Goal: Complete application form

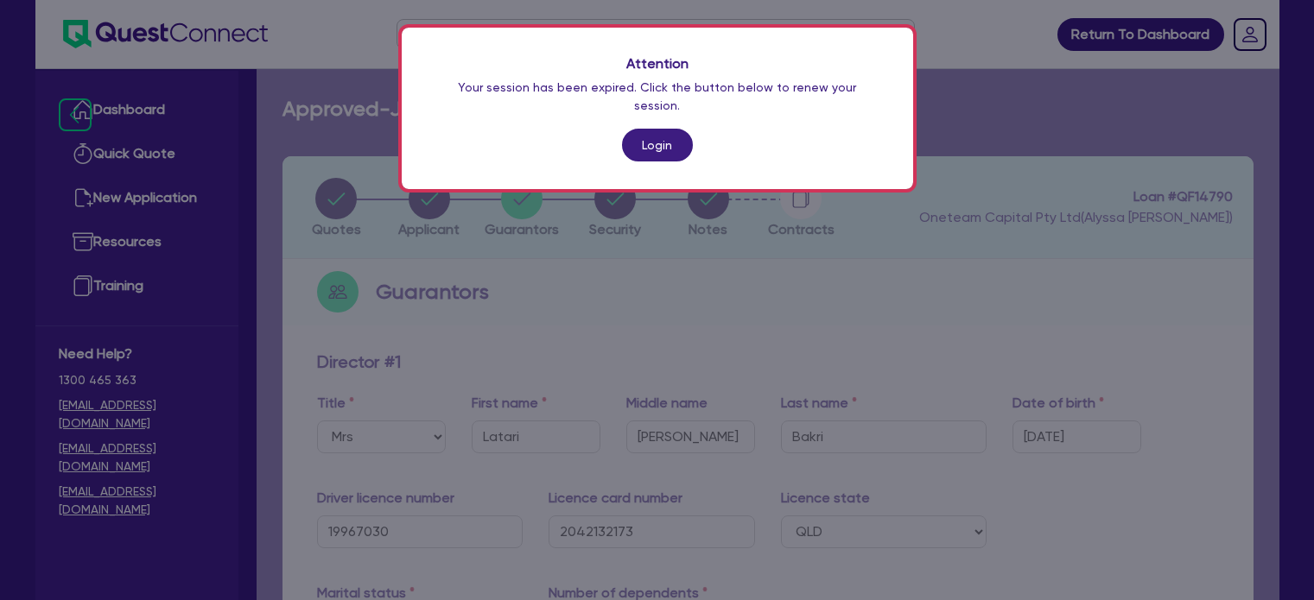
select select "MRS"
select select "QLD"
select select "DE_FACTO"
select select "CASH"
select select "VEHICLE"
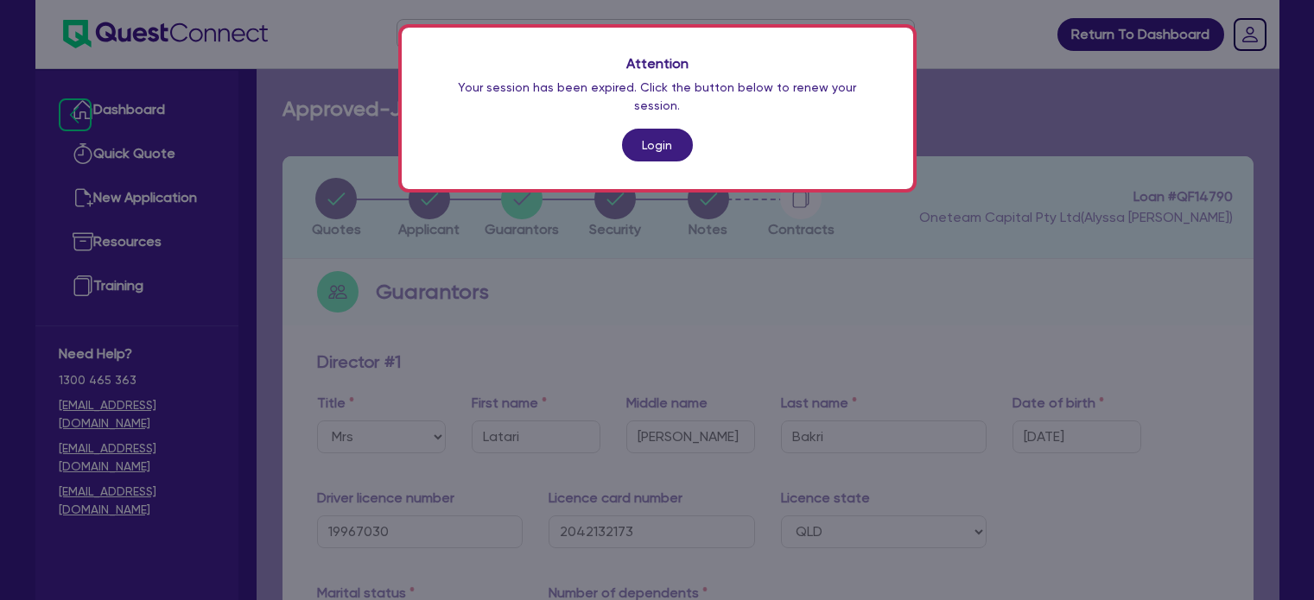
select select "EQUIPMENT"
select select "HOUSEHOLD_PERSONAL"
select select "EQUIPMENT"
select select "CREDIT_CARD"
select select "EQUIPMENT_LOAN"
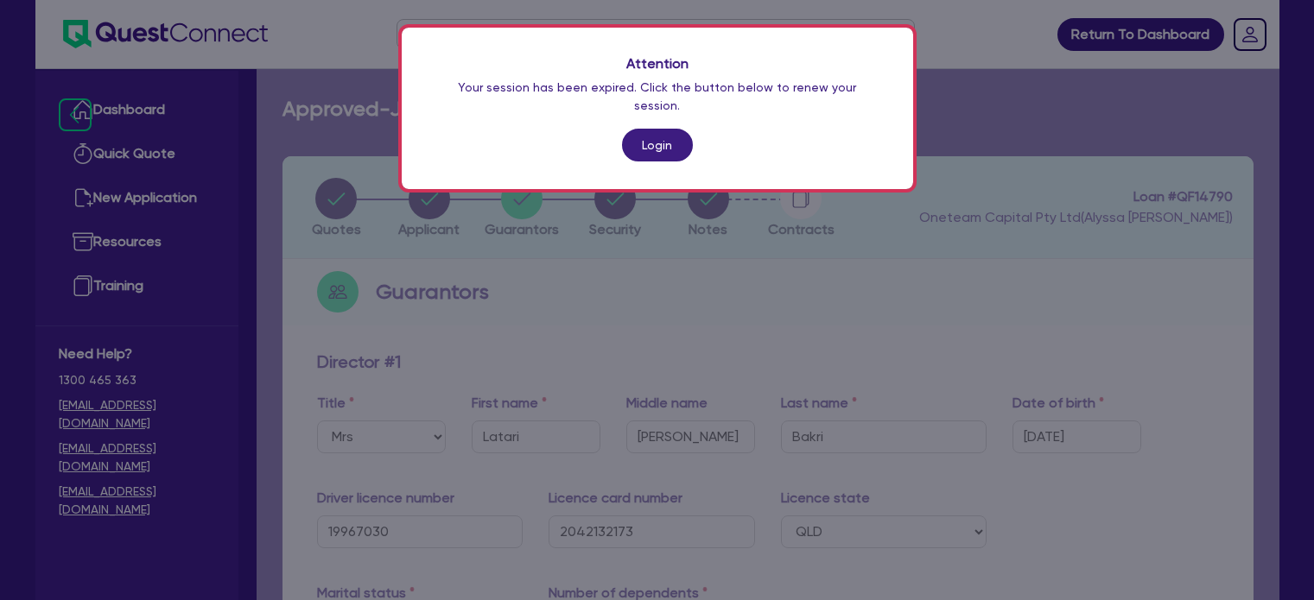
select select "MR"
select select "[GEOGRAPHIC_DATA]"
select select "DE_FACTO"
select select "PROPERTY"
select select "MORTGAGE"
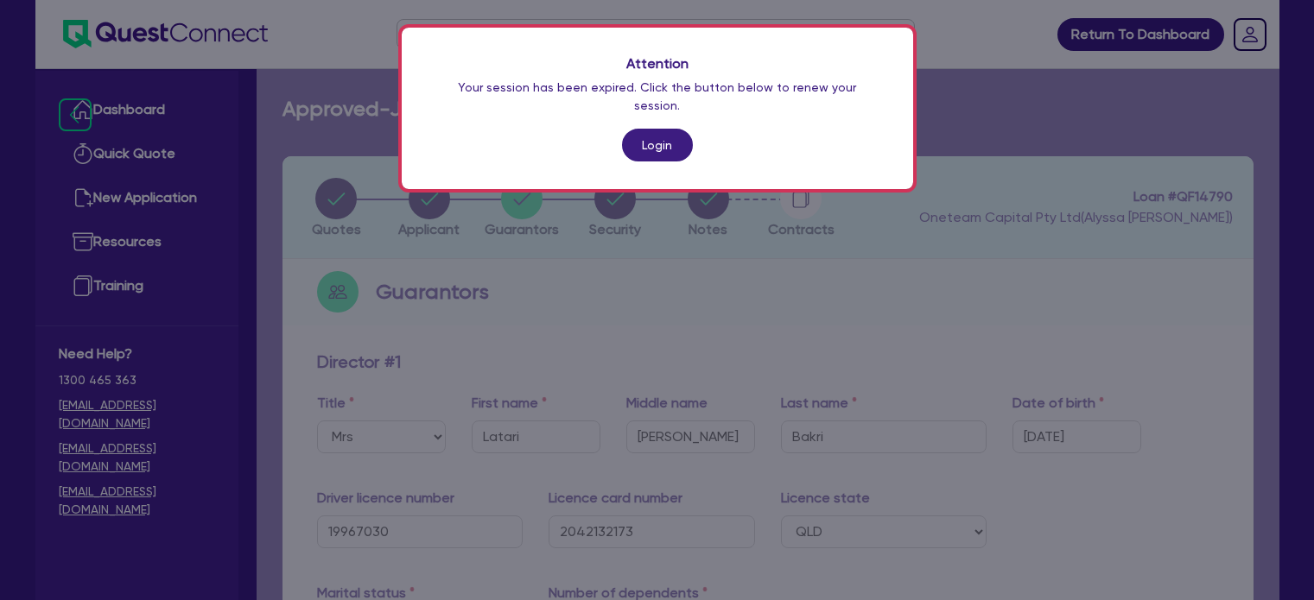
select select "CREDIT_CARD"
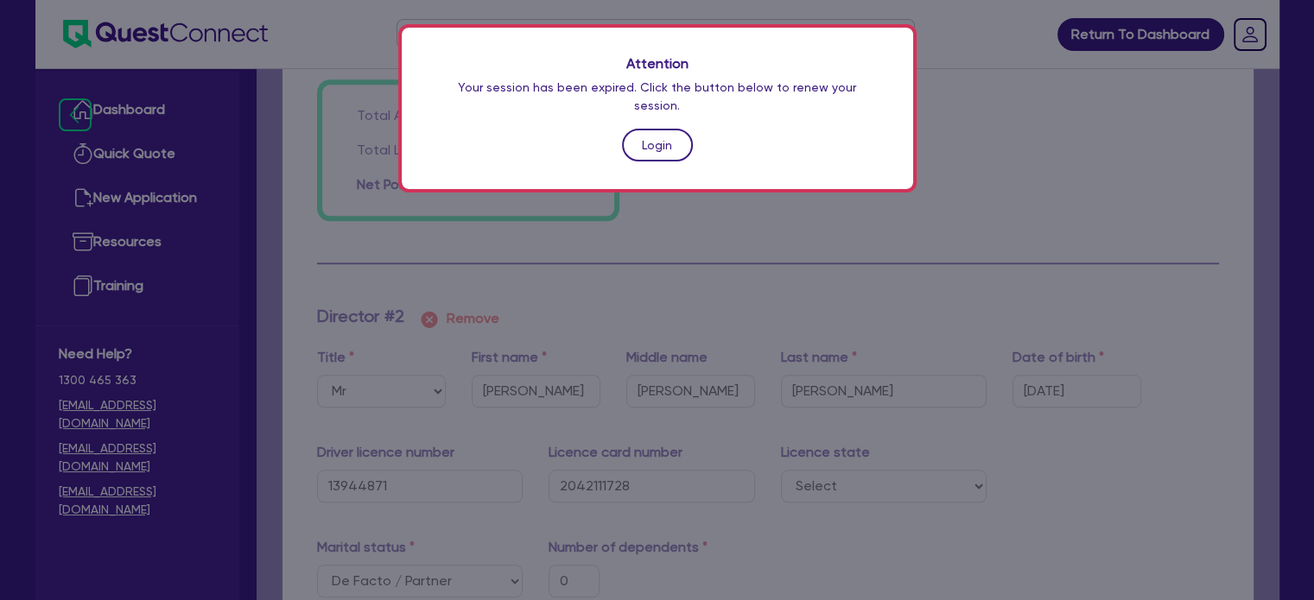
click at [678, 133] on link "Login" at bounding box center [657, 145] width 71 height 33
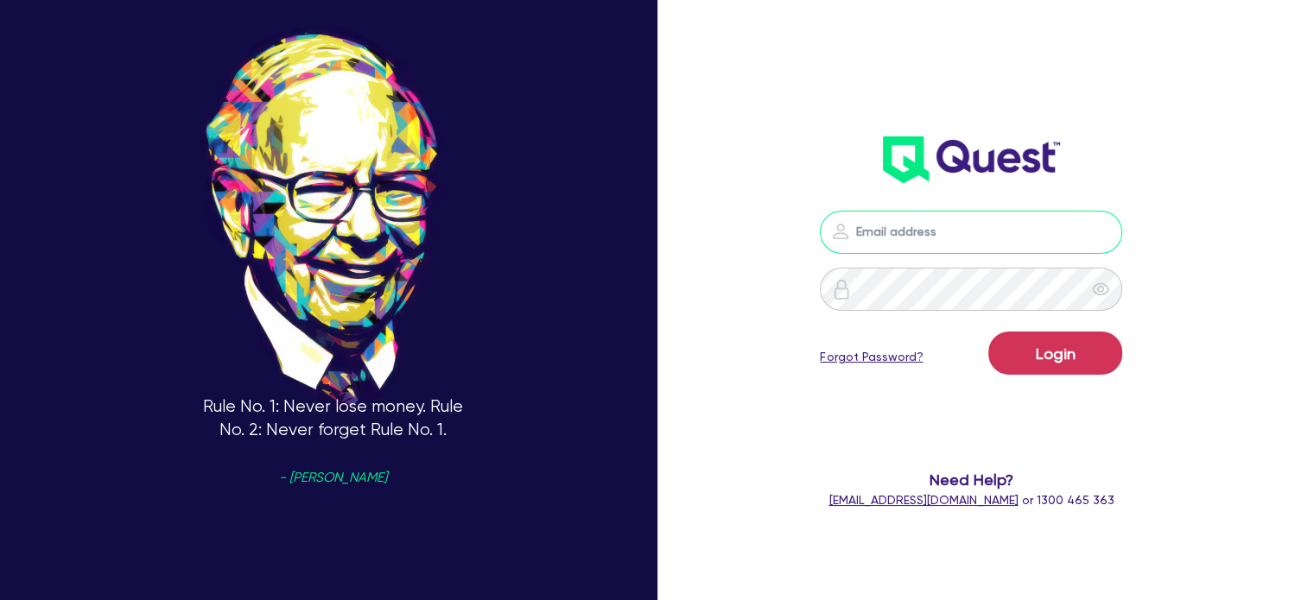
click at [875, 234] on input "email" at bounding box center [971, 232] width 302 height 43
type input "[EMAIL_ADDRESS][PERSON_NAME][DOMAIN_NAME]"
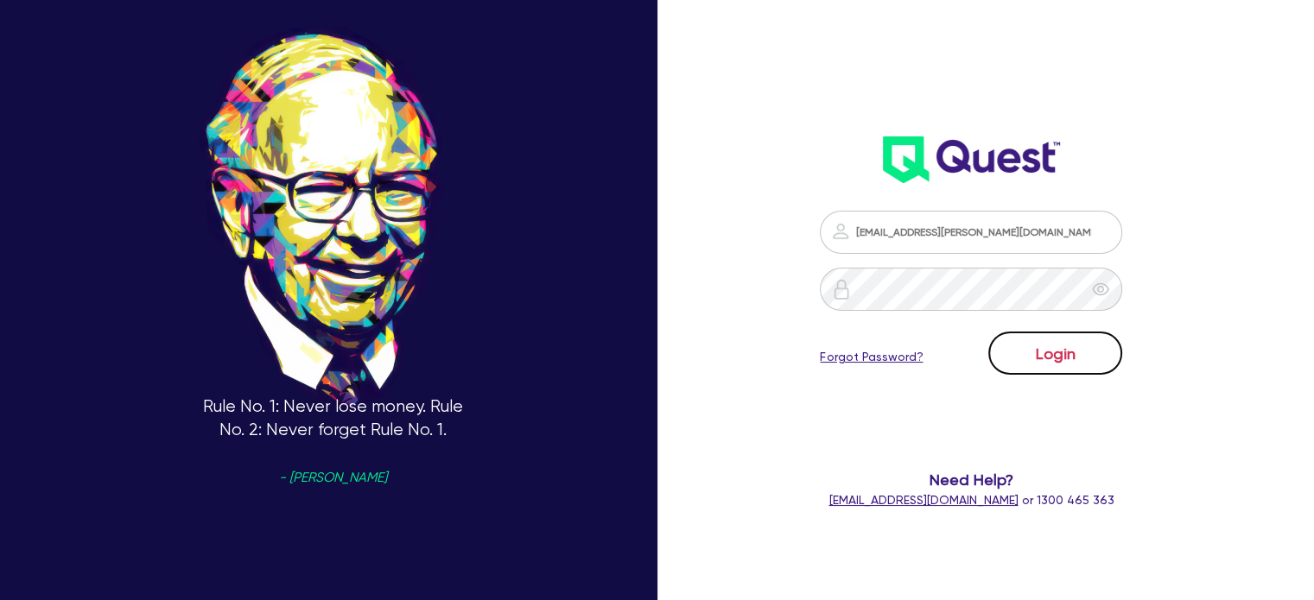
click at [1082, 364] on button "Login" at bounding box center [1055, 353] width 134 height 43
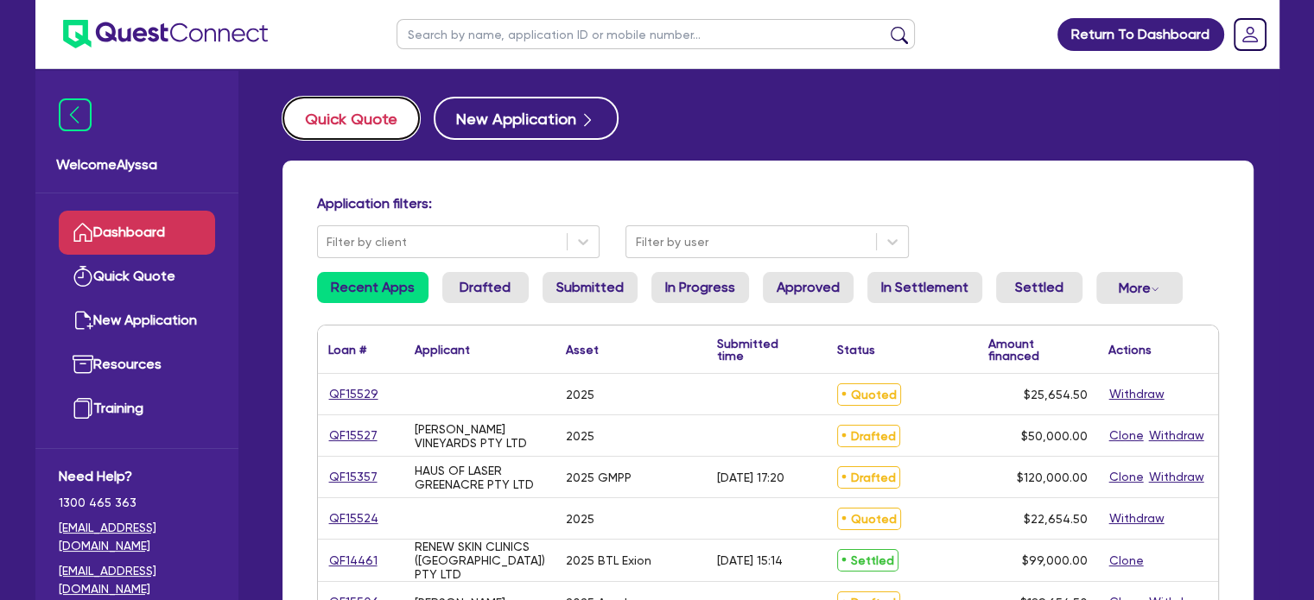
click at [370, 113] on button "Quick Quote" at bounding box center [350, 118] width 137 height 43
select select "Other"
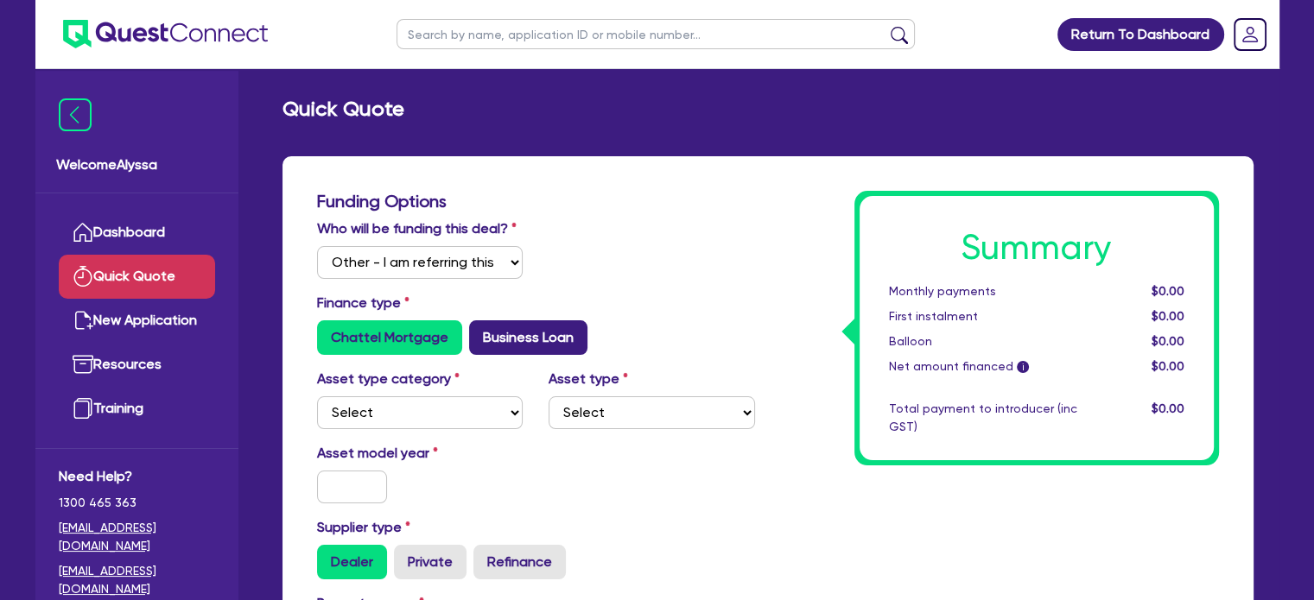
click at [494, 347] on label "Business Loan" at bounding box center [528, 337] width 118 height 35
click at [480, 332] on input "Business Loan" at bounding box center [474, 325] width 11 height 11
radio input "true"
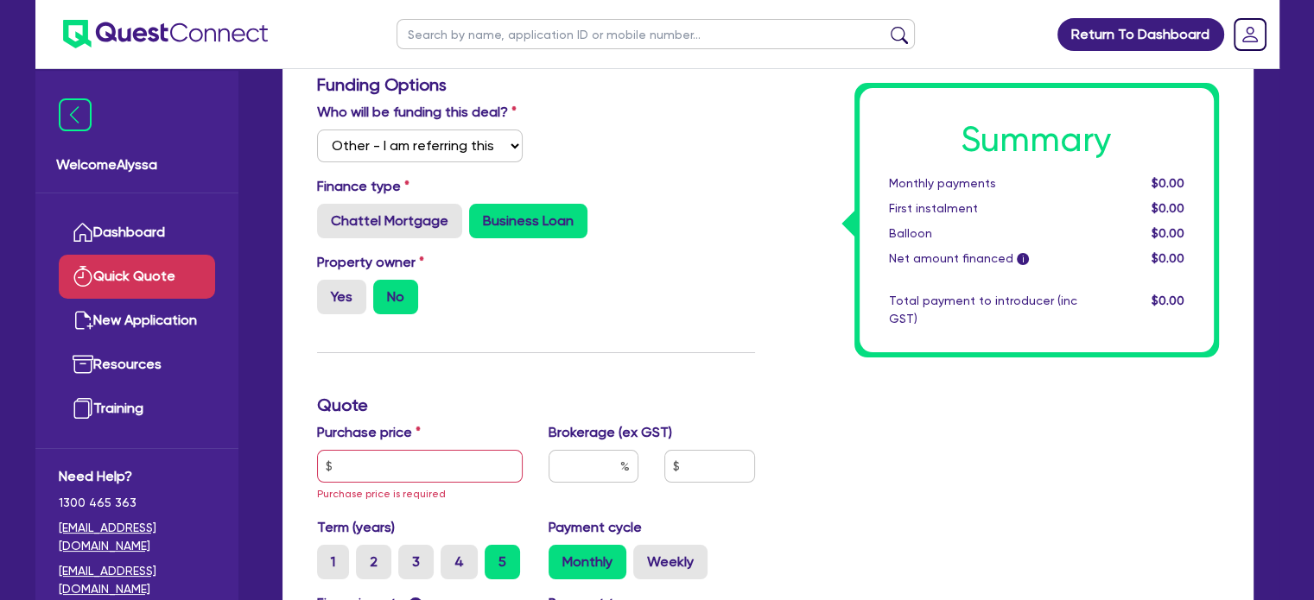
scroll to position [117, 0]
click at [365, 453] on input "text" at bounding box center [420, 465] width 206 height 33
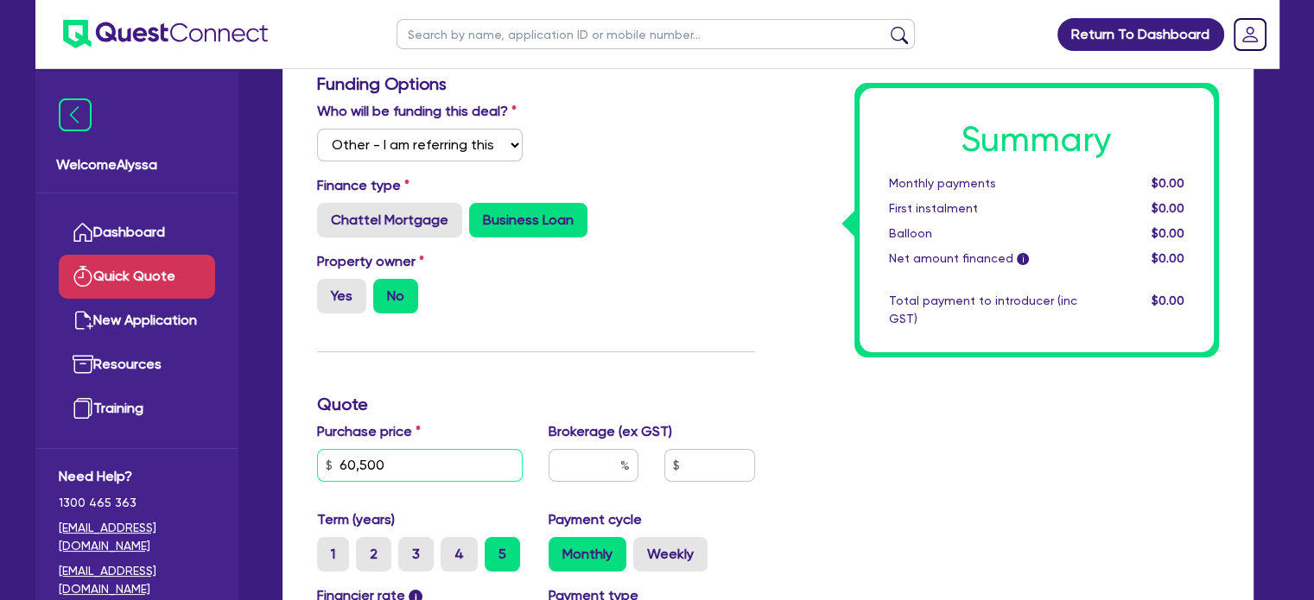
type input "60,500"
click at [598, 461] on input "text" at bounding box center [593, 465] width 90 height 33
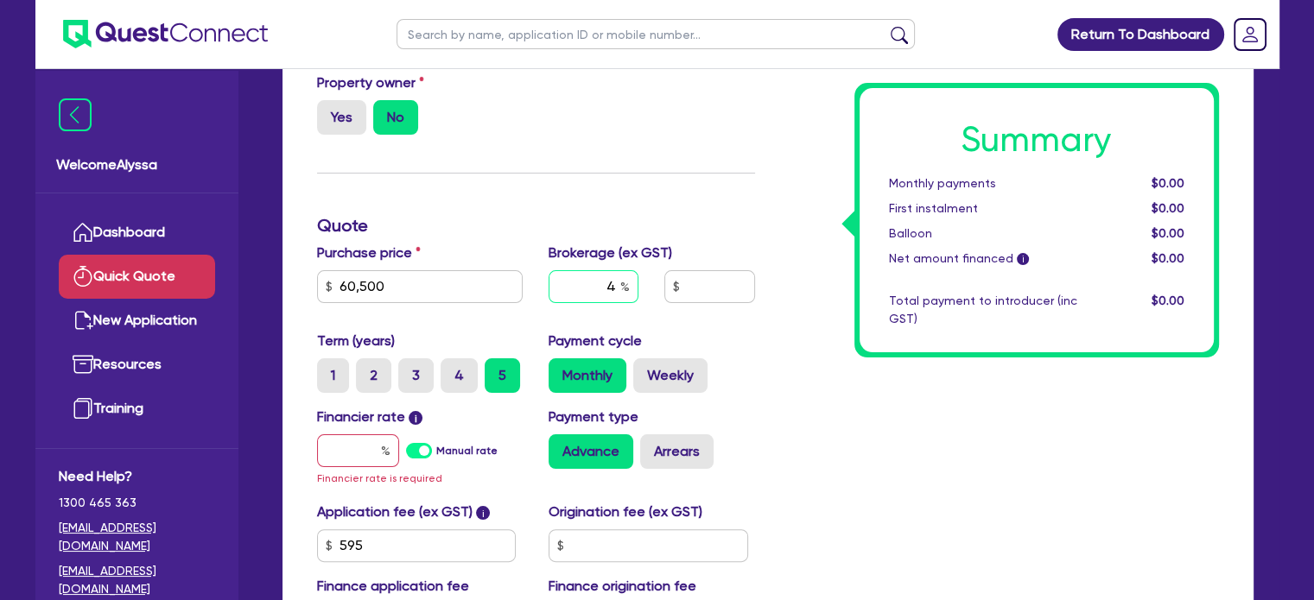
scroll to position [301, 0]
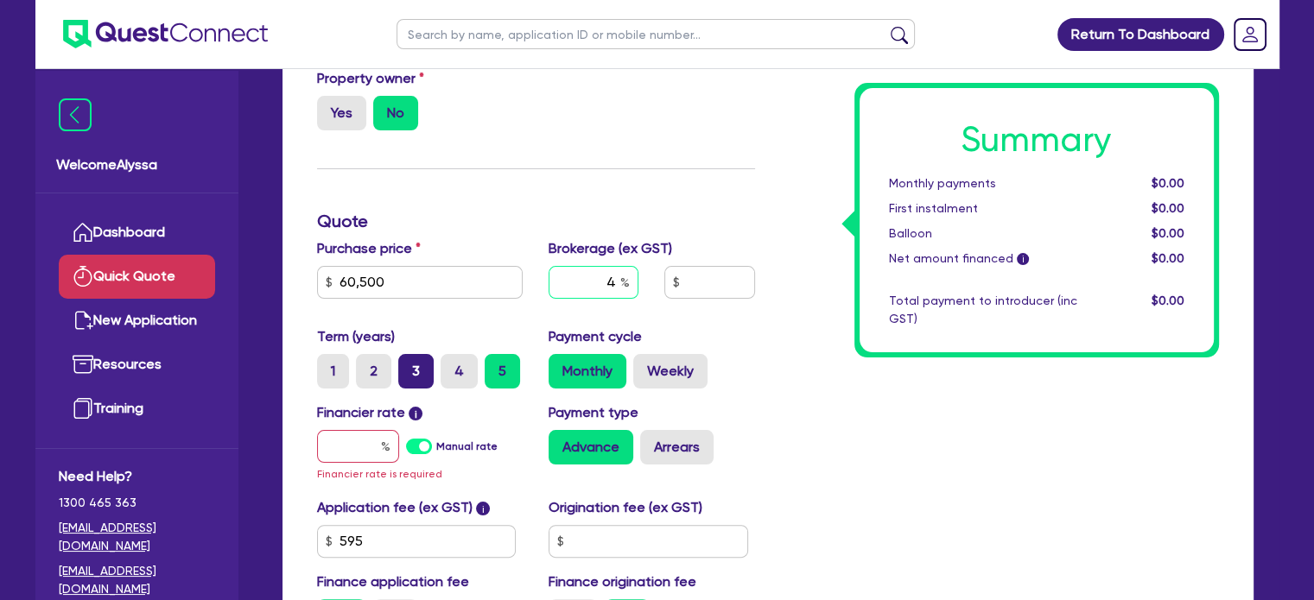
type input "4"
click at [408, 371] on label "3" at bounding box center [415, 371] width 35 height 35
click at [408, 365] on input "3" at bounding box center [403, 359] width 11 height 11
radio input "true"
click at [366, 445] on input "text" at bounding box center [358, 446] width 82 height 33
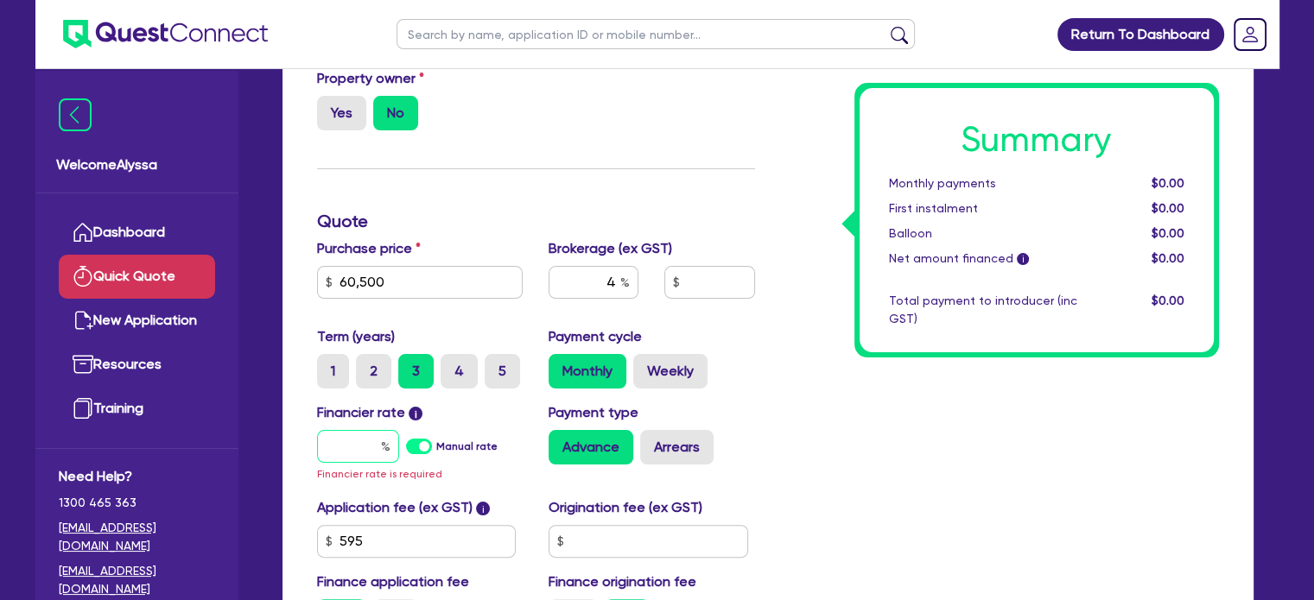
type input "6"
type input "2,446.18"
type input "6."
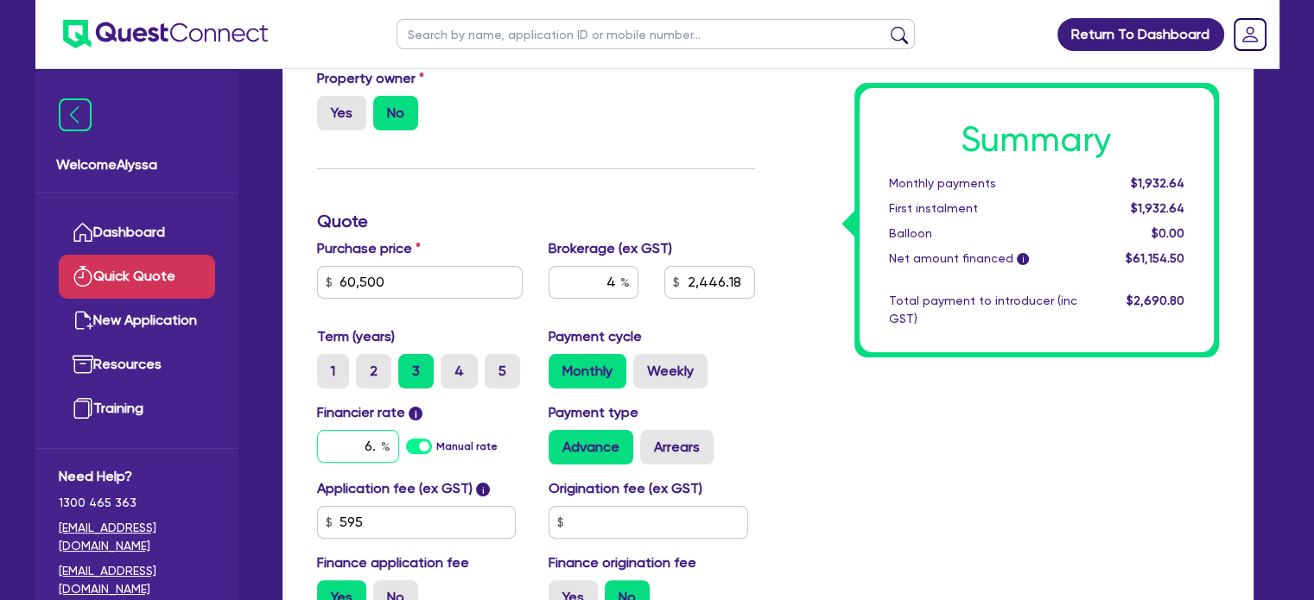
type input "2,446.18"
type input "6.4"
type input "2,446.18"
type input "6.45"
type input "2,446.18"
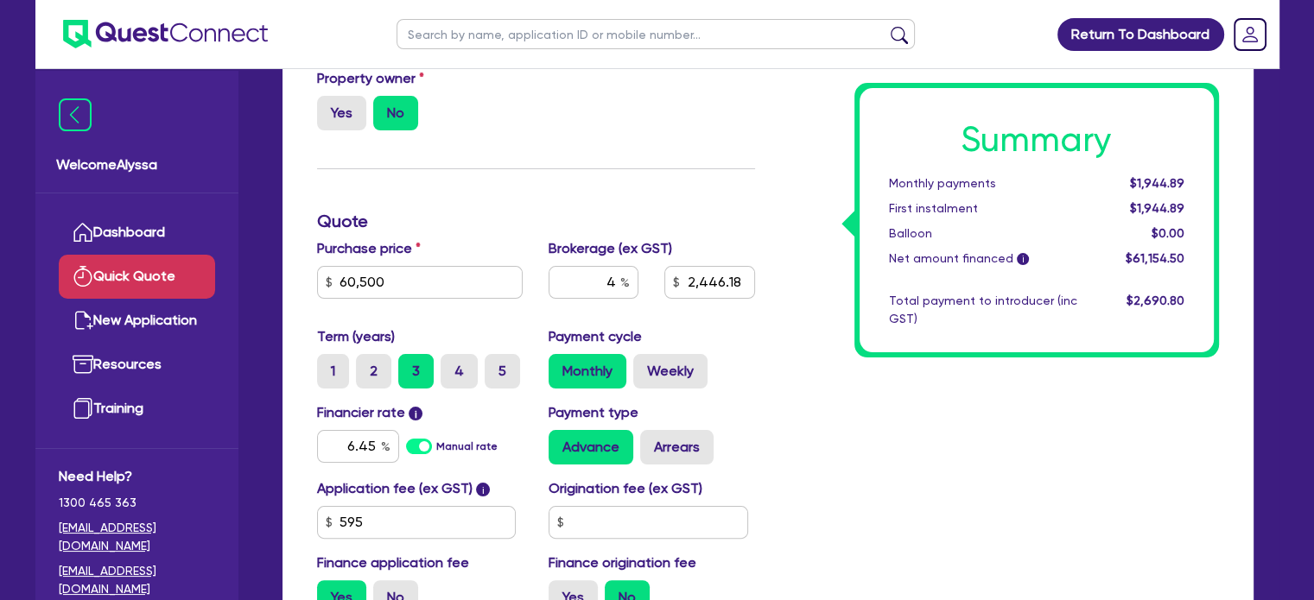
click at [774, 445] on div "Summary Monthly payments $1,944.89 First instalment $1,944.89 Balloon $0.00 Net…" at bounding box center [1000, 259] width 464 height 738
click at [495, 376] on label "5" at bounding box center [502, 371] width 35 height 35
click at [495, 365] on input "5" at bounding box center [490, 359] width 11 height 11
radio input "true"
type input "2,446.18"
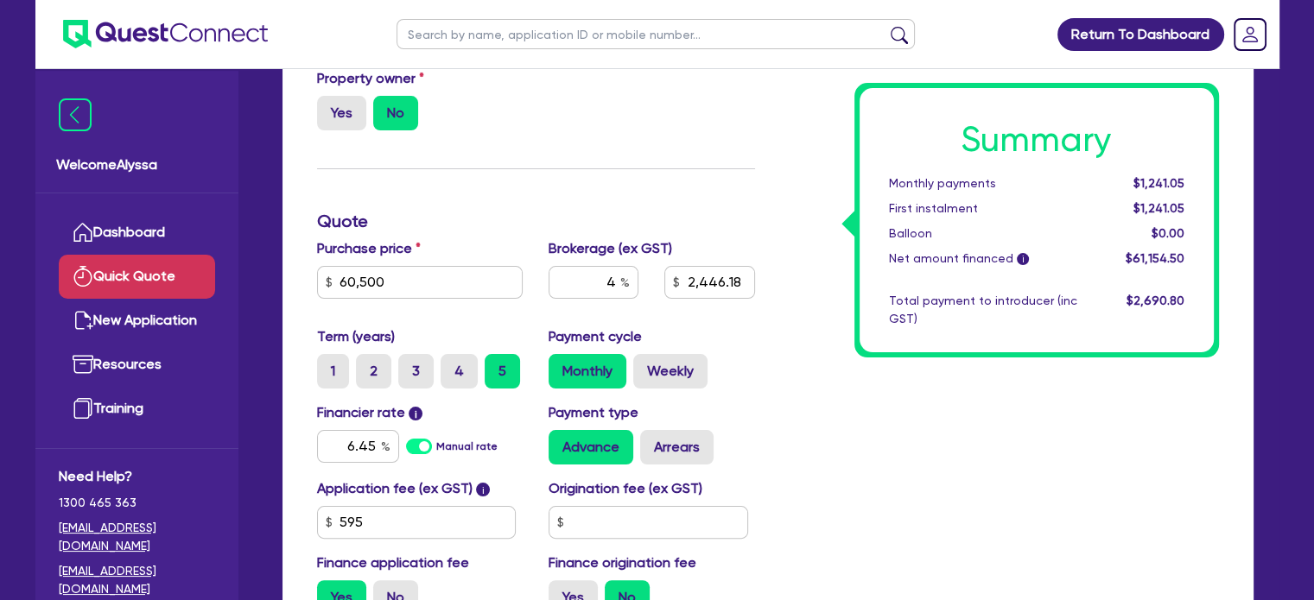
scroll to position [0, 0]
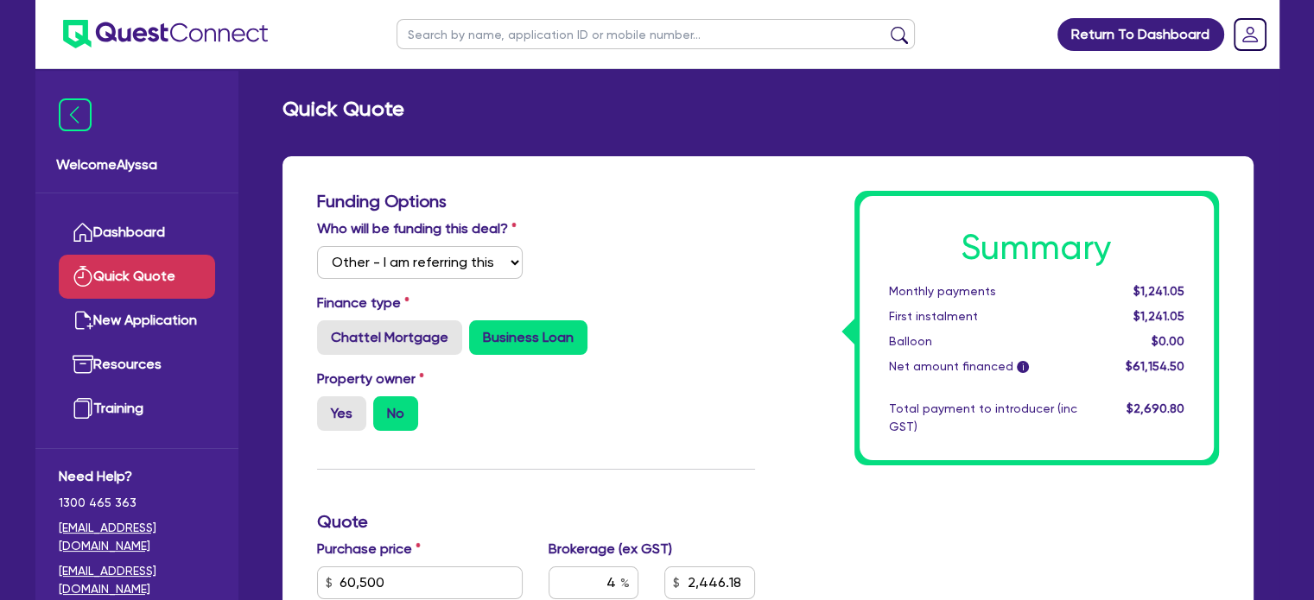
click at [442, 37] on input "text" at bounding box center [655, 34] width 518 height 30
type input "[PERSON_NAME]"
click button "submit" at bounding box center [899, 38] width 28 height 24
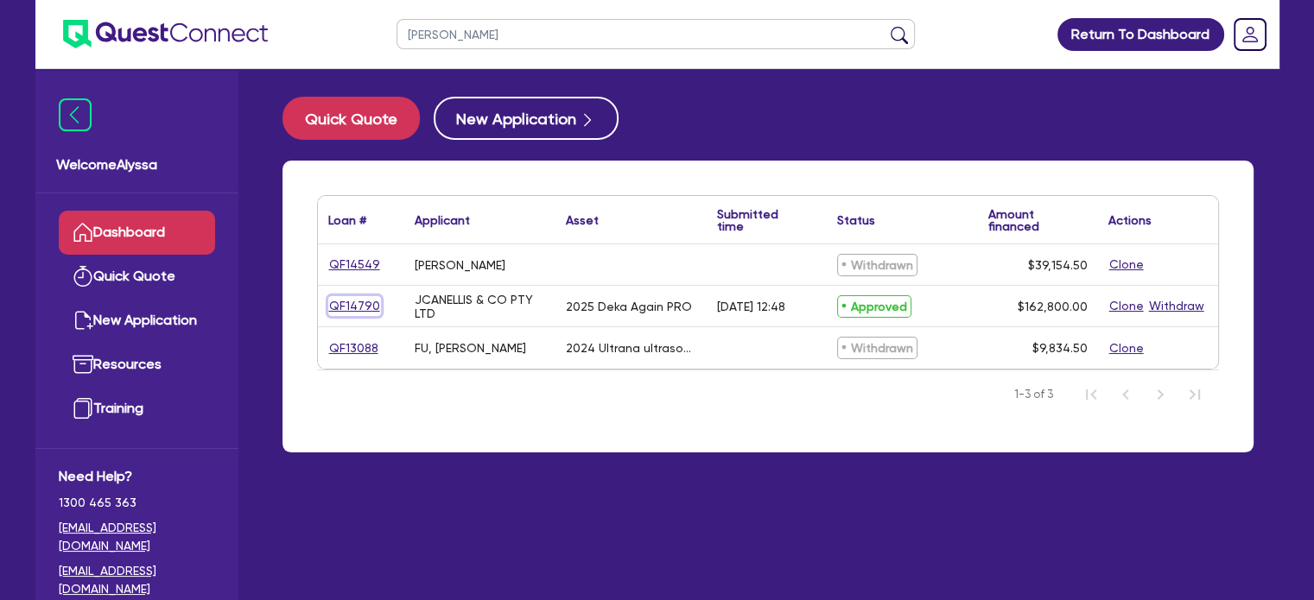
click at [340, 312] on link "QF14790" at bounding box center [354, 306] width 53 height 20
select select "Other"
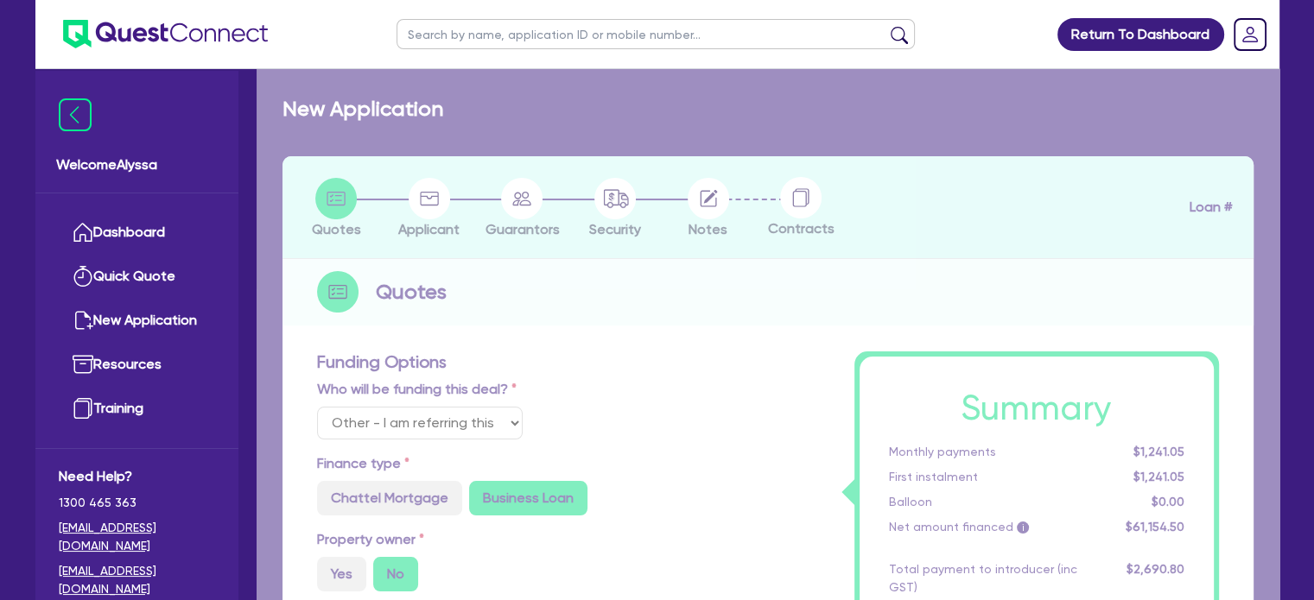
select select
radio input "true"
select select "TERTIARY_ASSETS"
type input "2025"
type input "203,500"
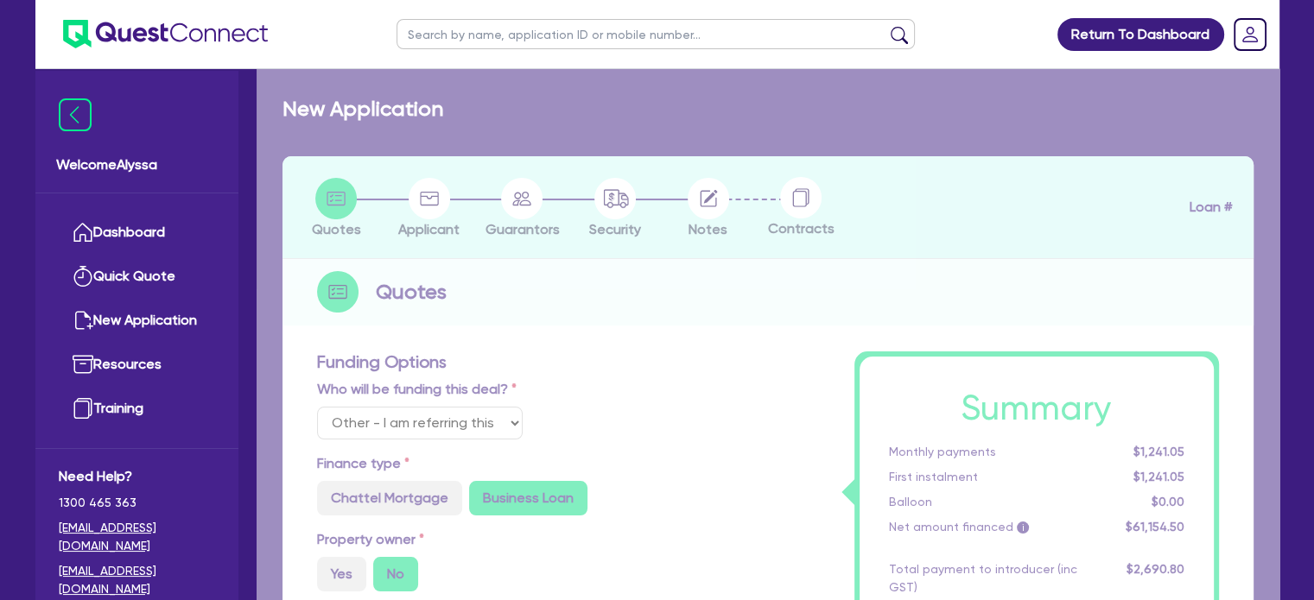
type input "40,700"
type input "8"
radio input "false"
radio input "true"
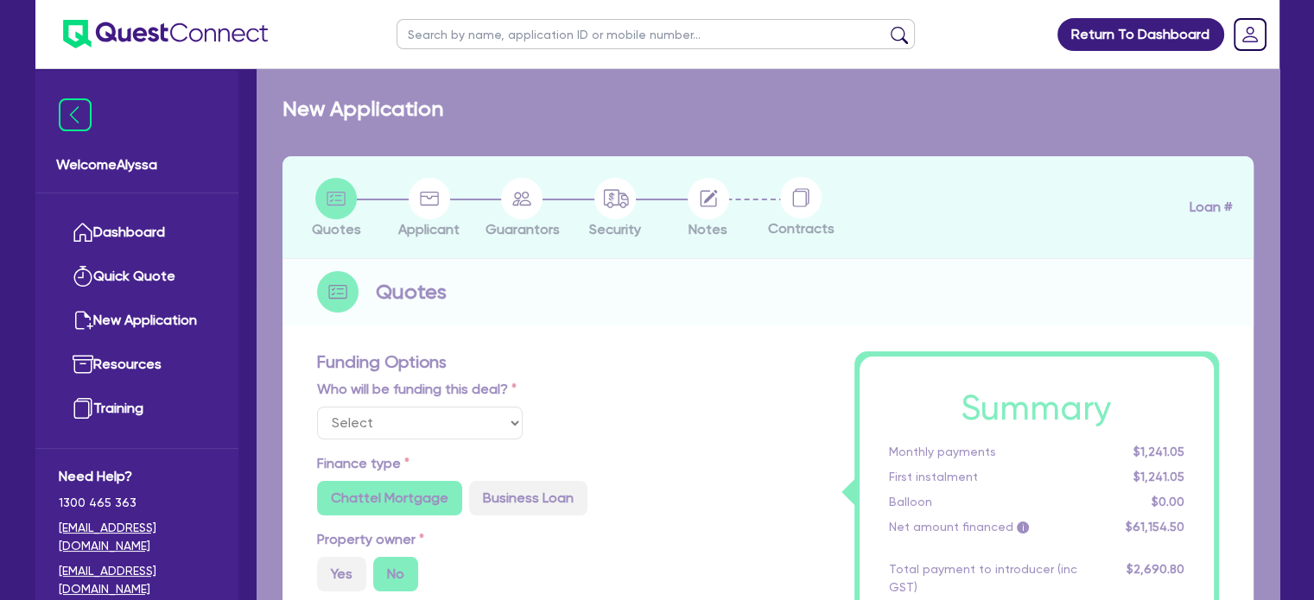
select select "BEAUTY_EQUIPMENT"
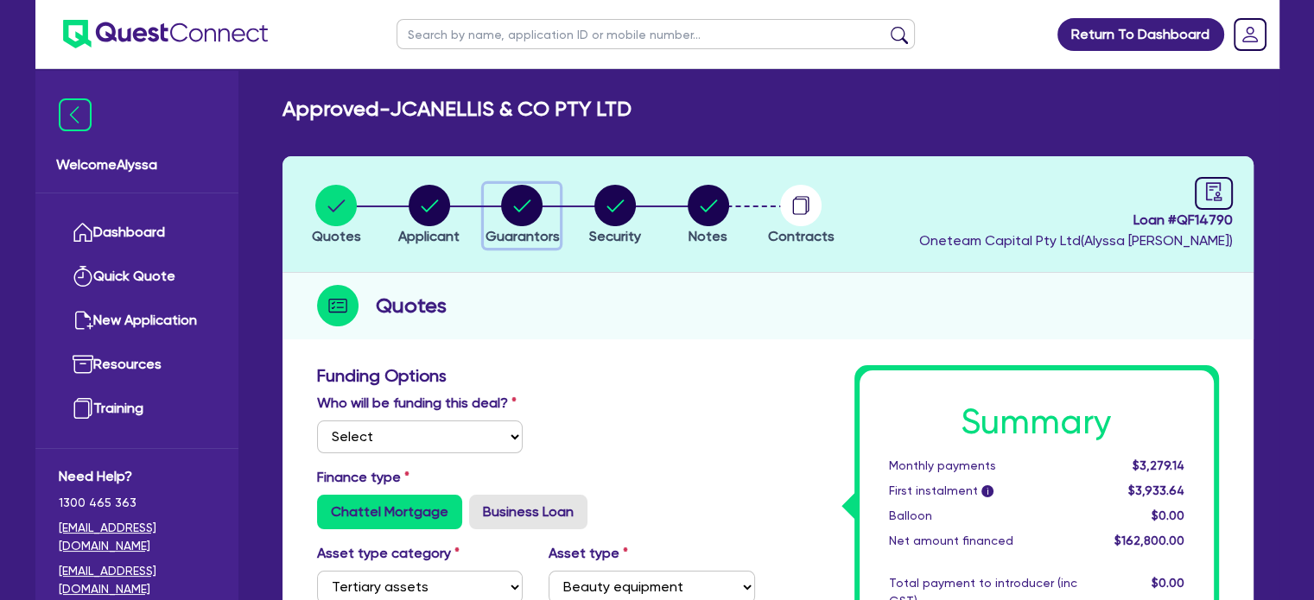
click at [534, 212] on circle "button" at bounding box center [521, 205] width 41 height 41
select select "MRS"
select select "QLD"
select select "DE_FACTO"
select select "CASH"
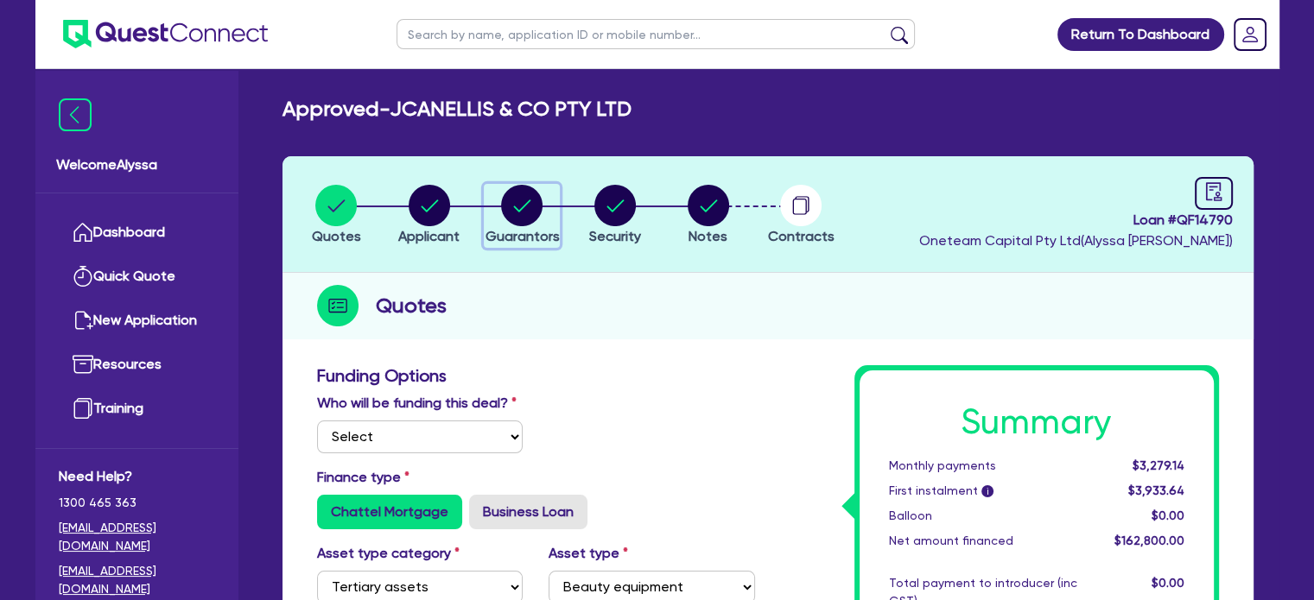
select select "VEHICLE"
select select "EQUIPMENT"
select select "HOUSEHOLD_PERSONAL"
select select "EQUIPMENT"
select select "CREDIT_CARD"
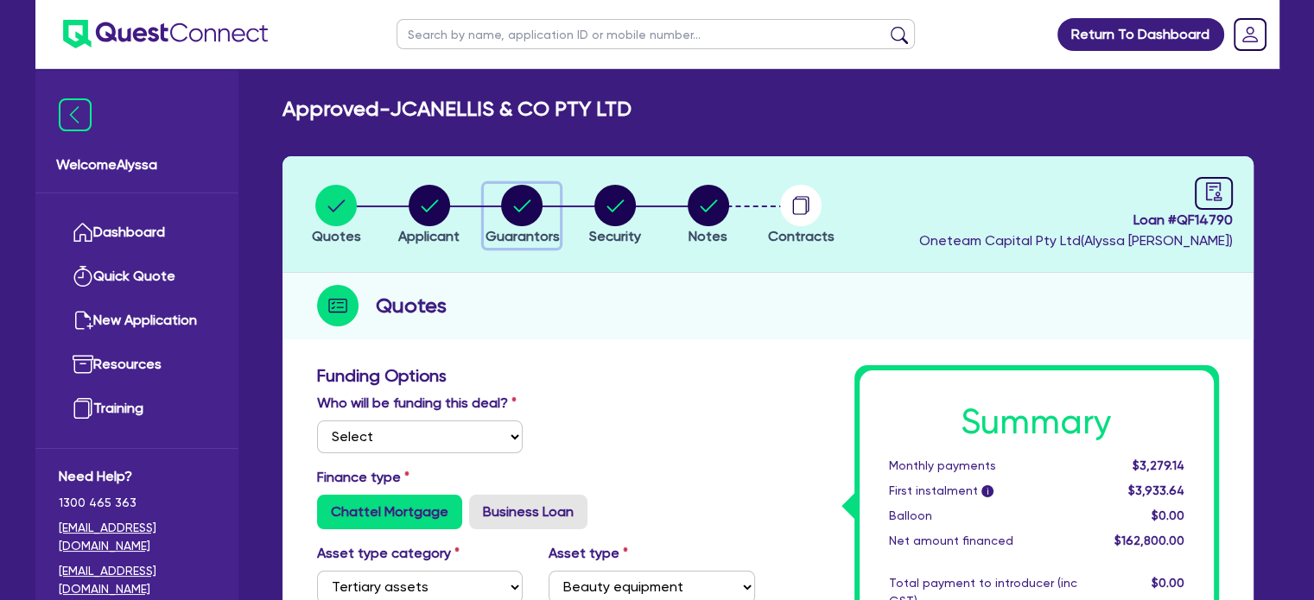
select select "EQUIPMENT_LOAN"
select select "MR"
select select "[GEOGRAPHIC_DATA]"
select select "DE_FACTO"
select select "PROPERTY"
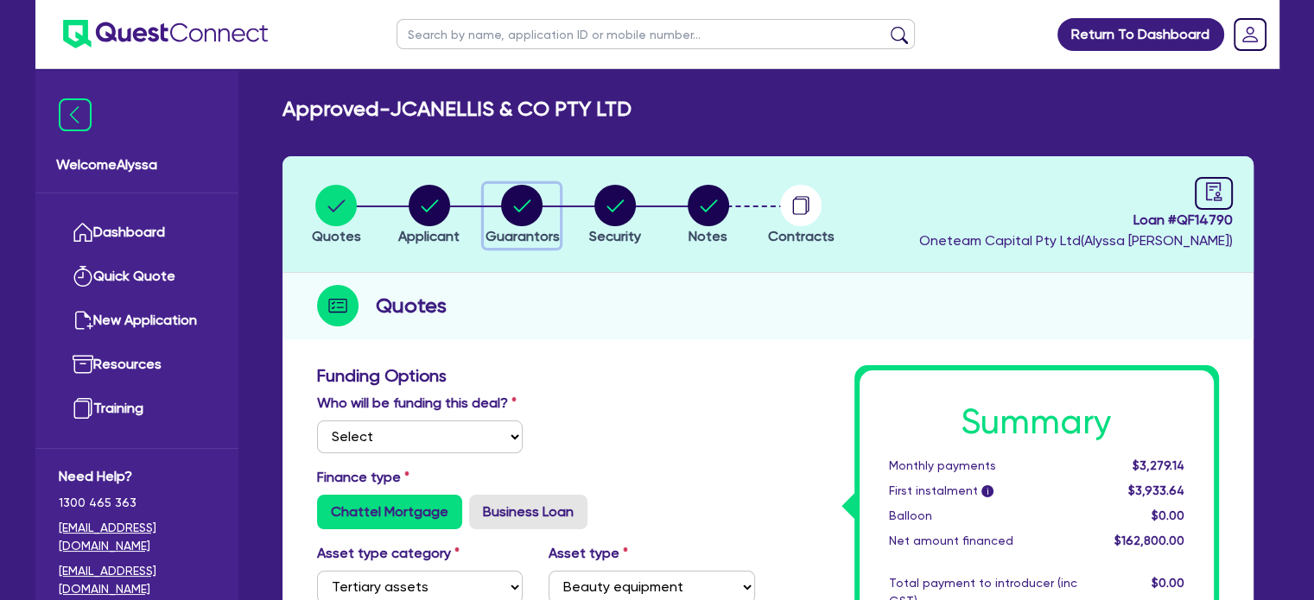
select select "MORTGAGE"
select select "CREDIT_CARD"
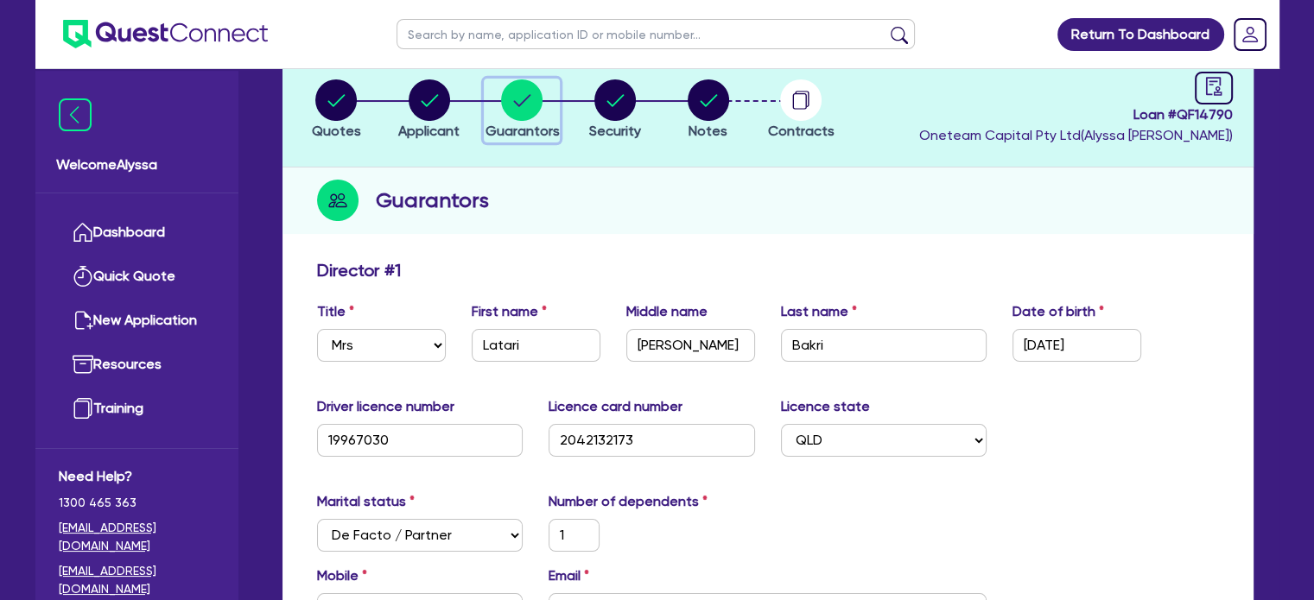
scroll to position [278, 0]
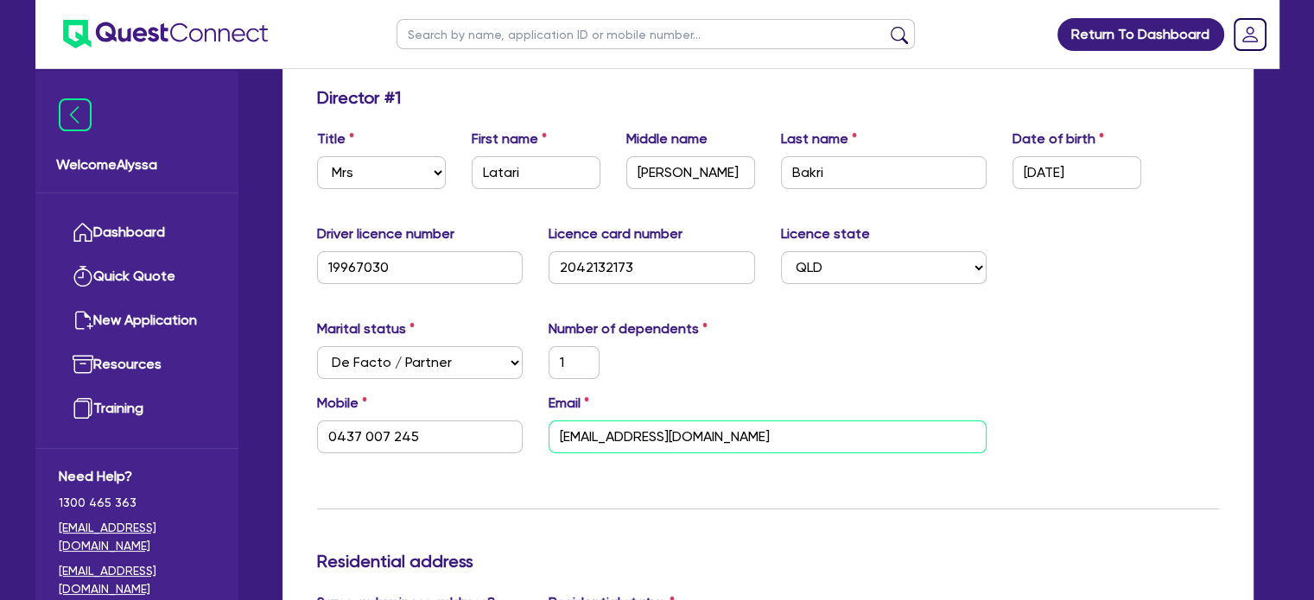
drag, startPoint x: 753, startPoint y: 428, endPoint x: 472, endPoint y: 448, distance: 282.3
click at [472, 448] on div "Mobile [PHONE_NUMBER] Email [EMAIL_ADDRESS][DOMAIN_NAME]" at bounding box center [768, 430] width 928 height 74
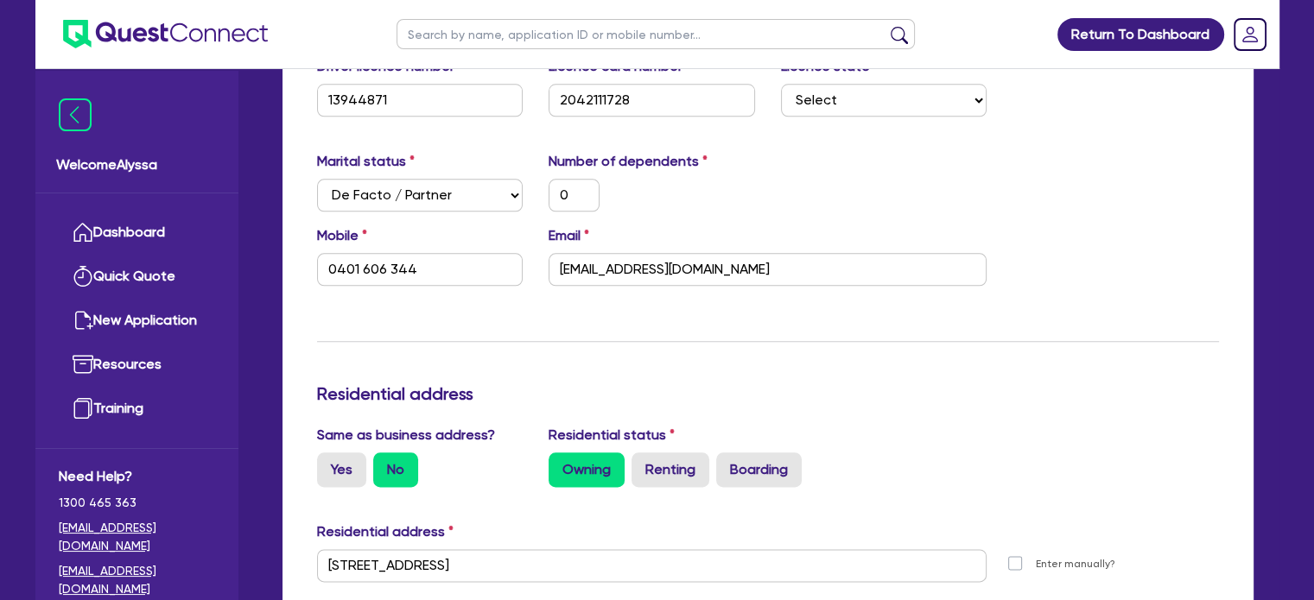
scroll to position [2004, 0]
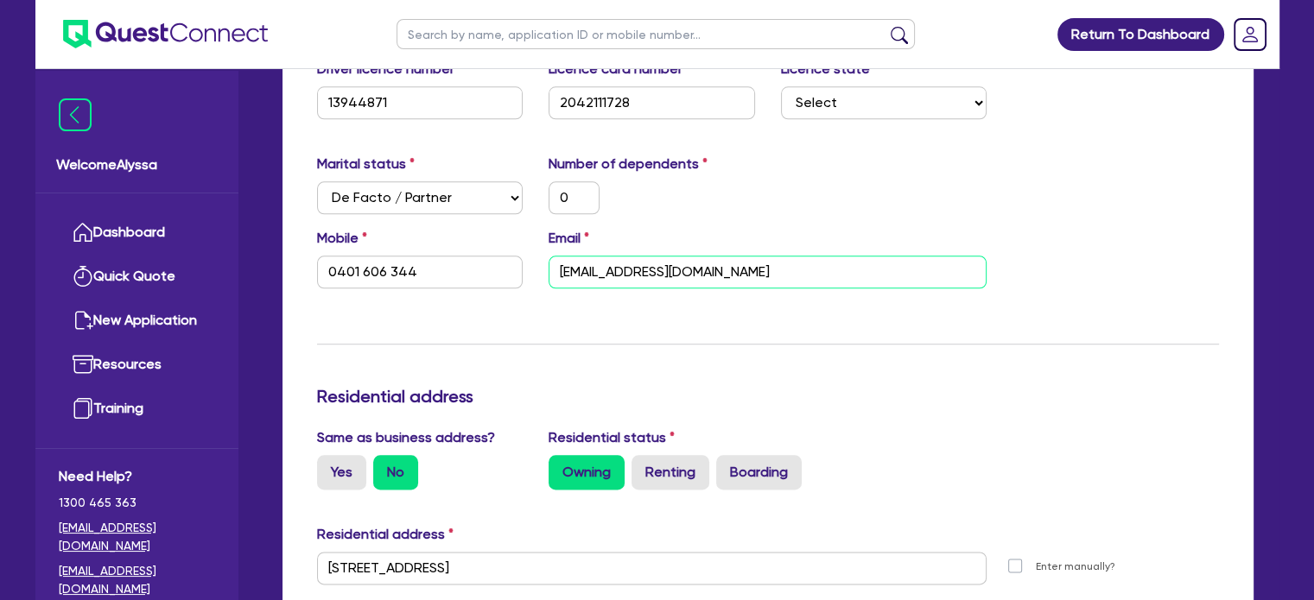
drag, startPoint x: 760, startPoint y: 268, endPoint x: 502, endPoint y: 266, distance: 258.3
click at [502, 266] on div "Mobile [PHONE_NUMBER] Email [EMAIL_ADDRESS][DOMAIN_NAME]" at bounding box center [768, 265] width 928 height 74
click at [460, 26] on input "text" at bounding box center [655, 34] width 518 height 30
type input "[PERSON_NAME]"
click button "submit" at bounding box center [899, 38] width 28 height 24
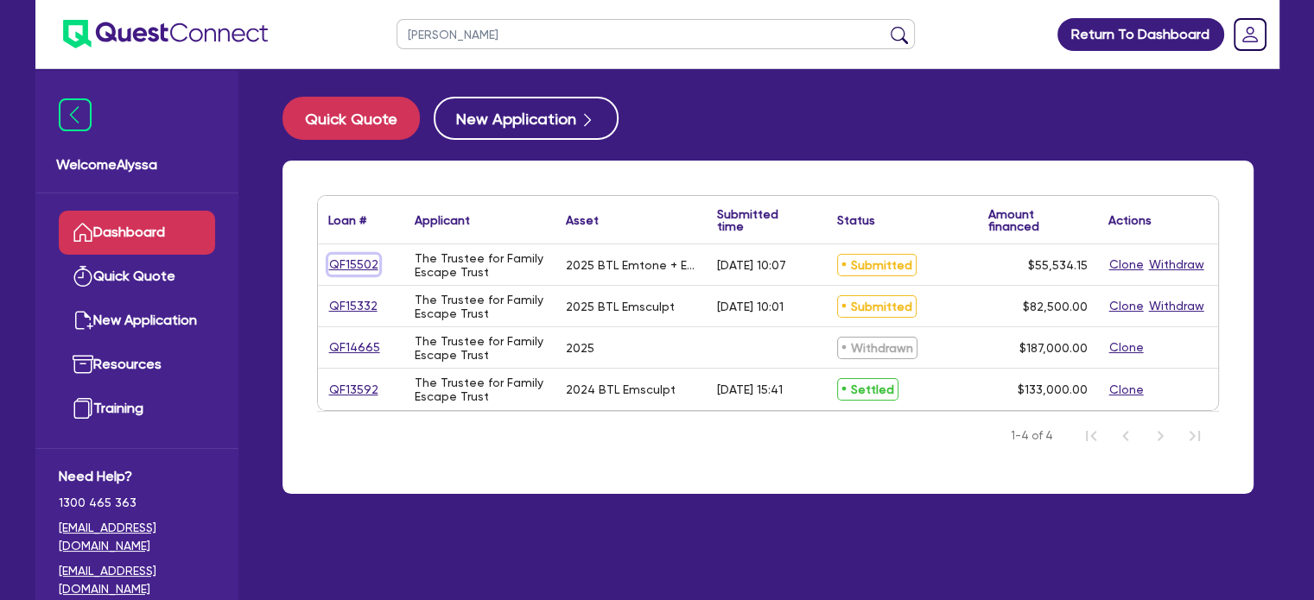
click at [357, 267] on link "QF15502" at bounding box center [353, 265] width 51 height 20
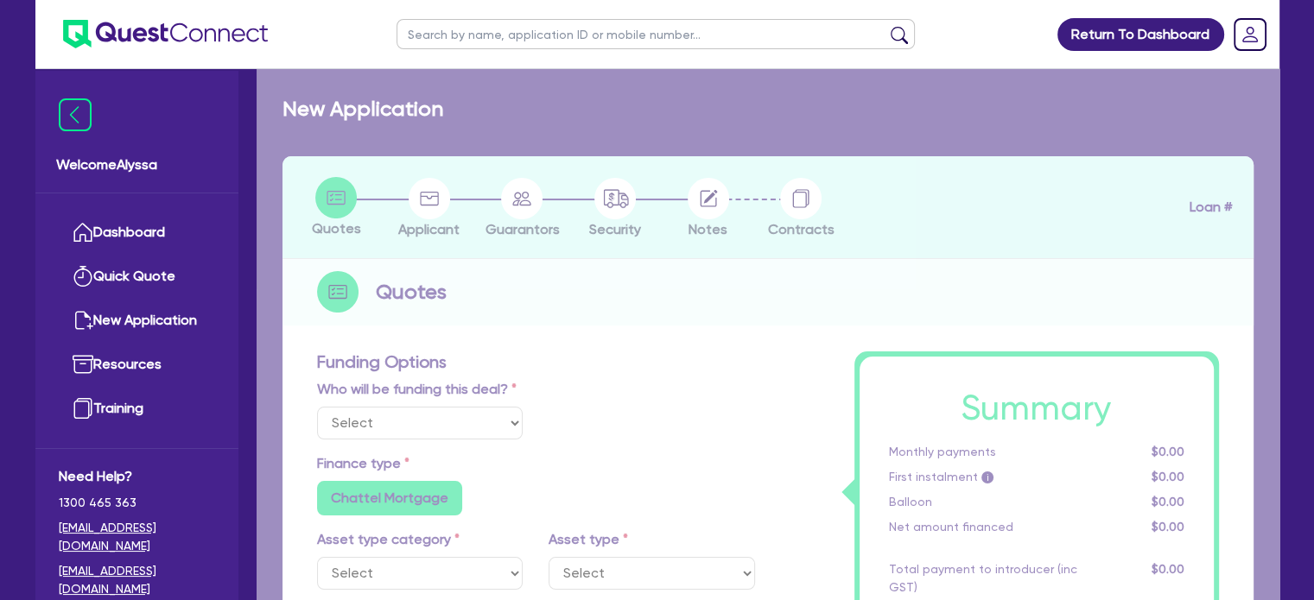
select select "Other"
select select "TERTIARY_ASSETS"
type input "2025"
type input "68,599.56"
type input "13,719.91"
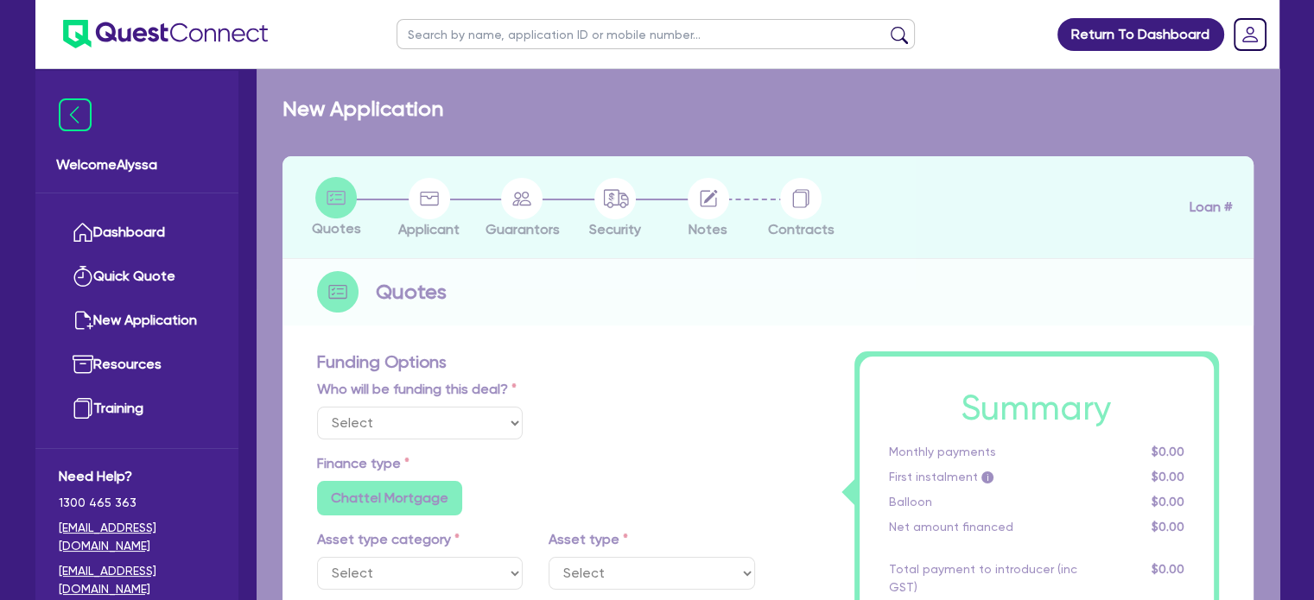
type input "4"
type input "2,221.37"
type input "7.49"
type input "900"
radio input "true"
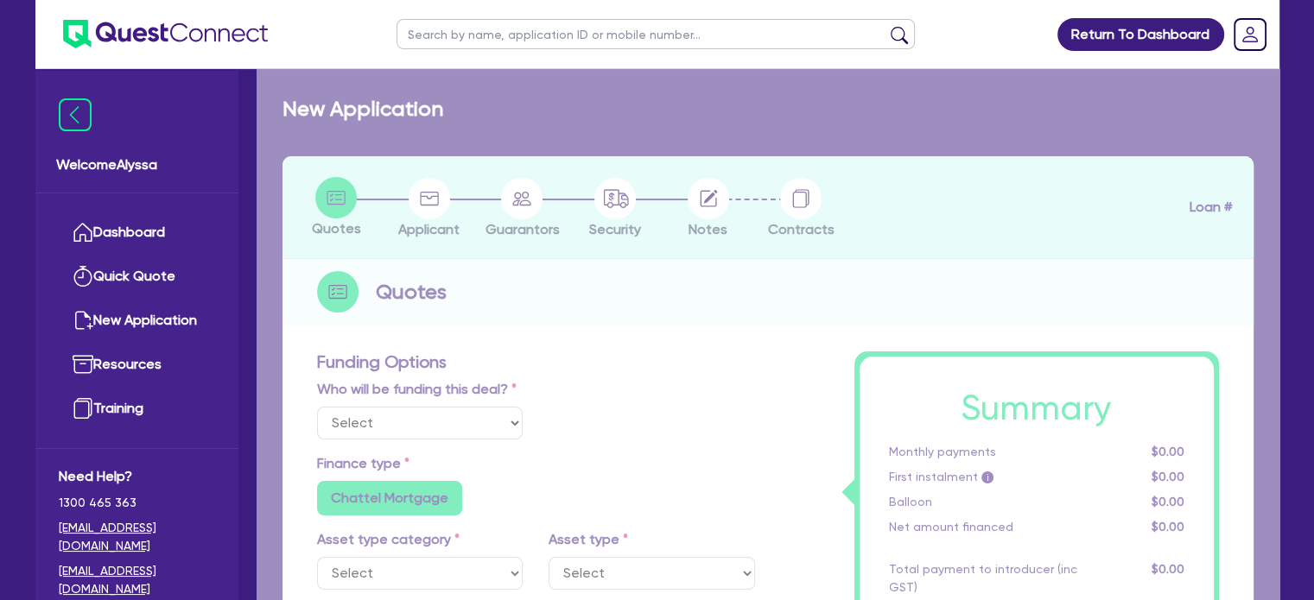
radio input "false"
select select "BEAUTY_EQUIPMENT"
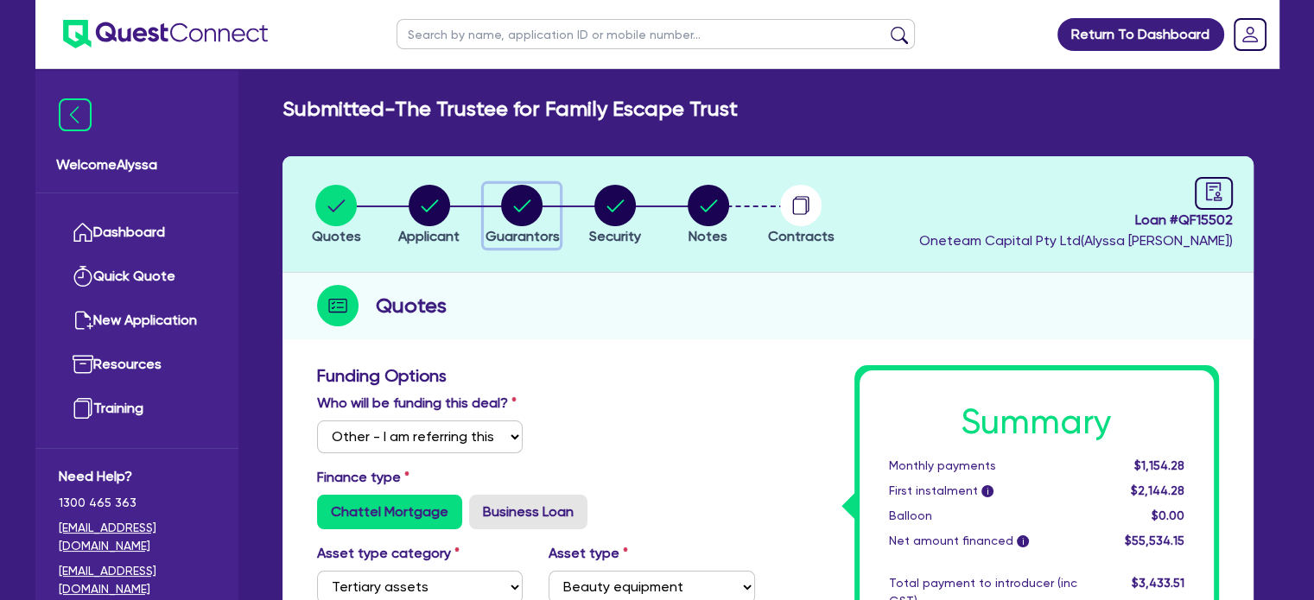
click at [519, 199] on circle "button" at bounding box center [521, 205] width 41 height 41
select select "MRS"
select select "QLD"
select select "MARRIED"
select select "QLD"
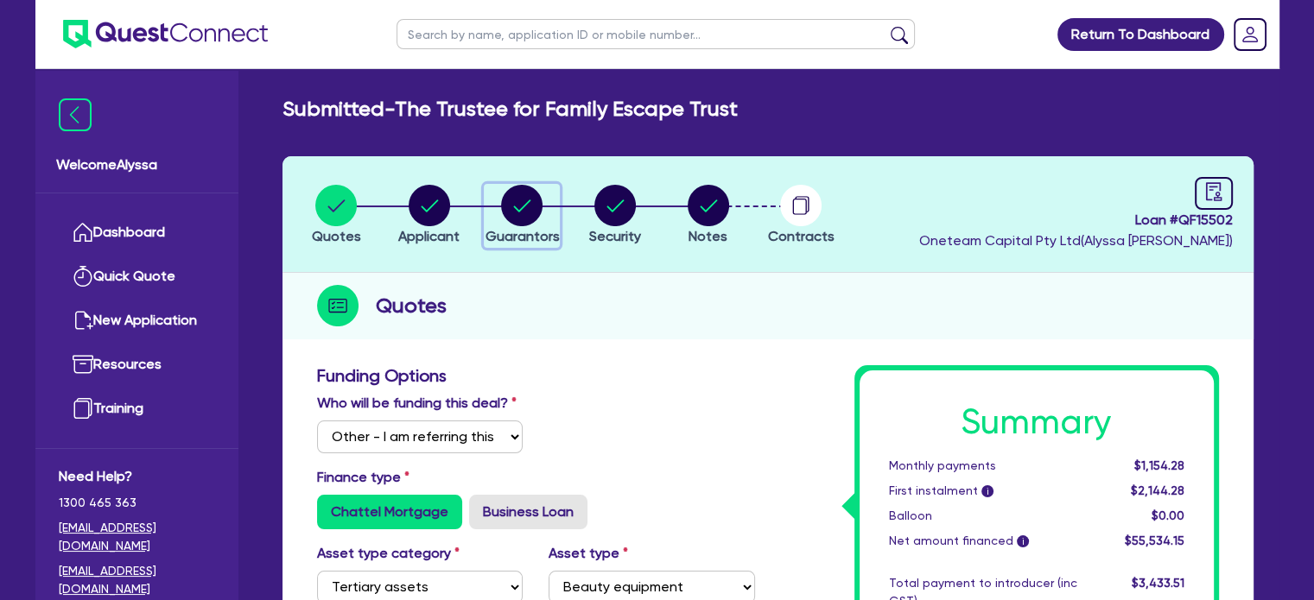
select select "VEHICLE"
select select "CASH"
select select "OTHER"
select select "HOUSEHOLD_PERSONAL"
select select "VEHICLE_LOAN"
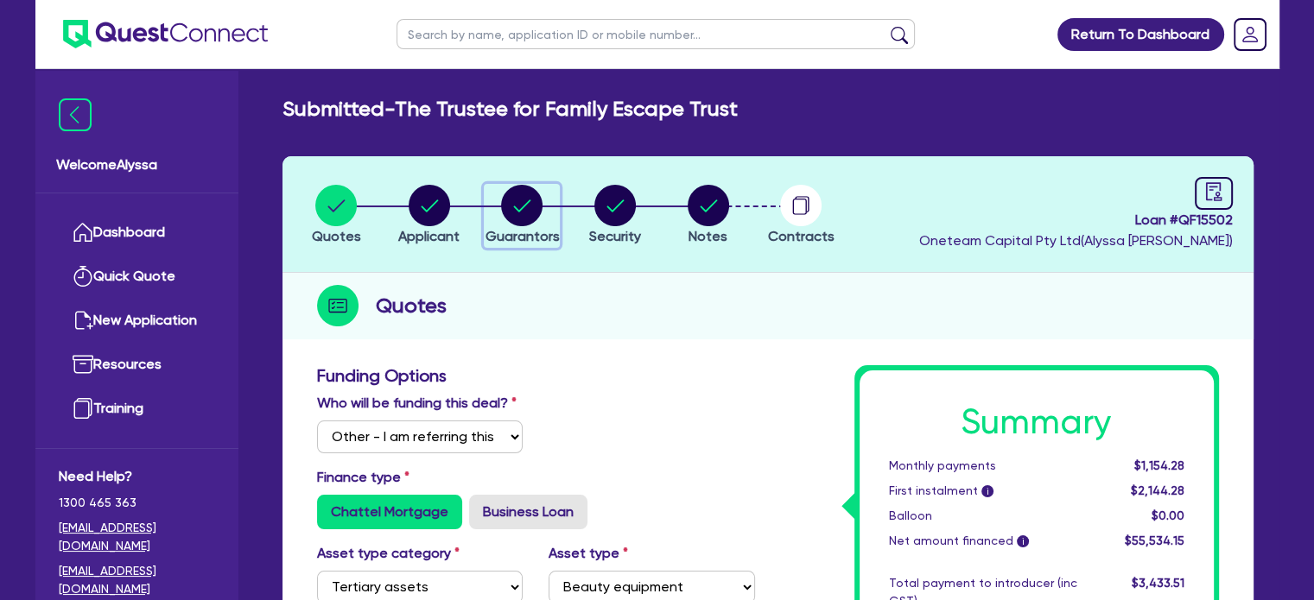
select select "CREDIT_CARD"
select select "MR"
select select "QLD"
select select "MARRIED"
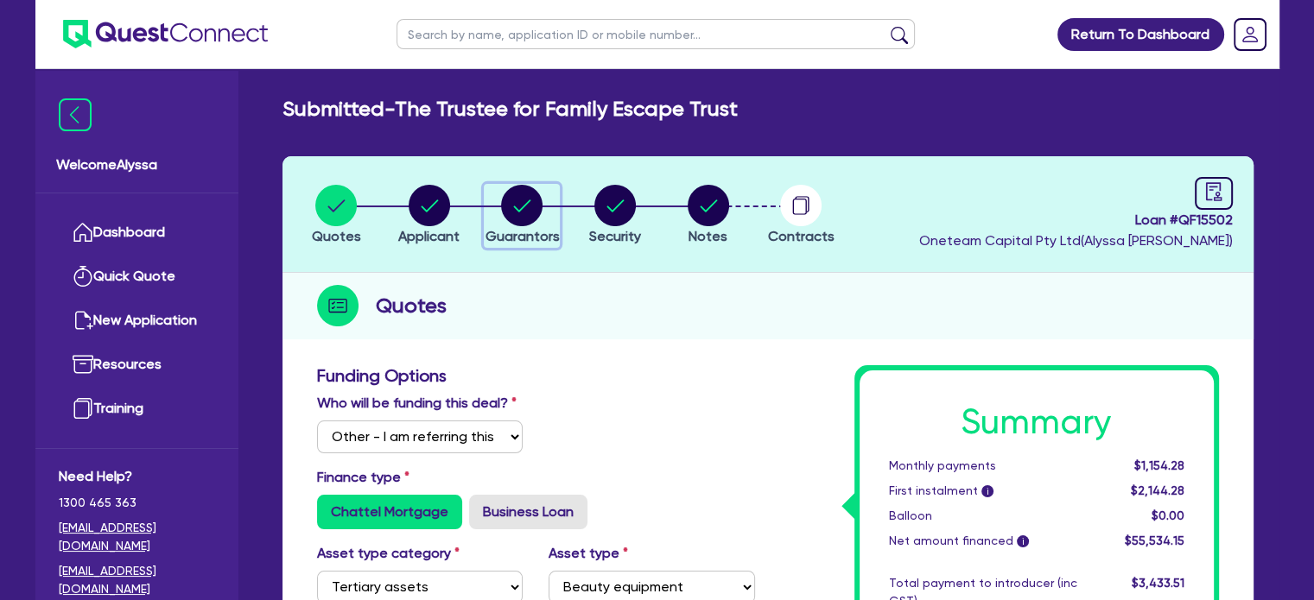
select select "QLD"
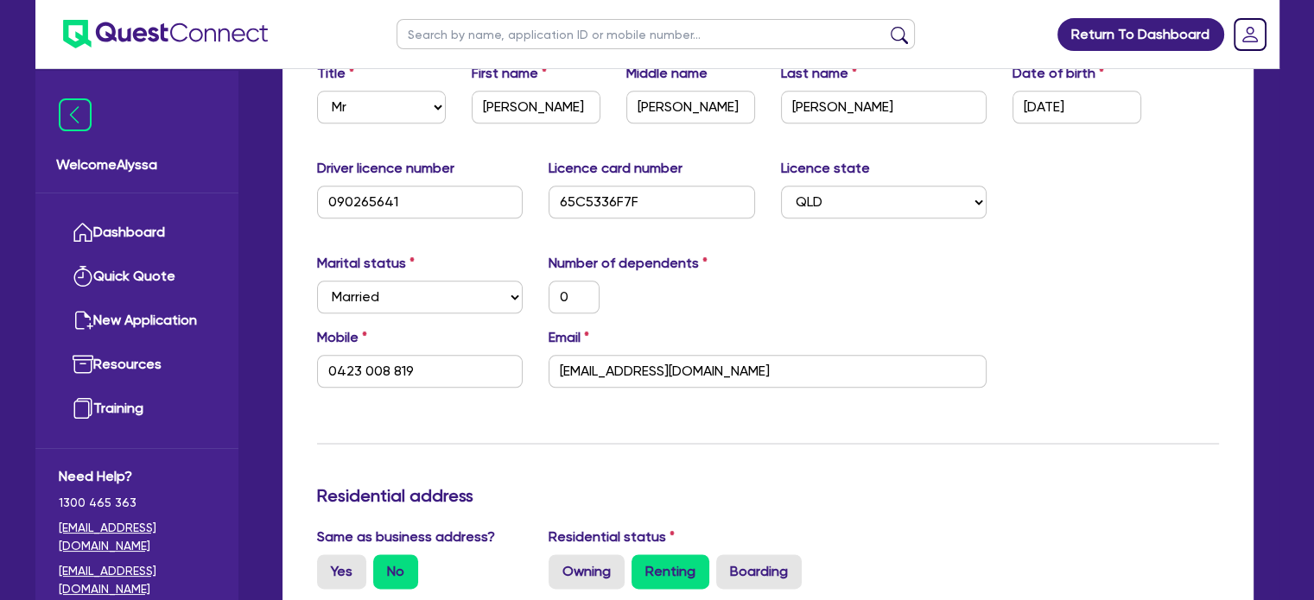
scroll to position [2035, 0]
